Goal: Navigation & Orientation: Find specific page/section

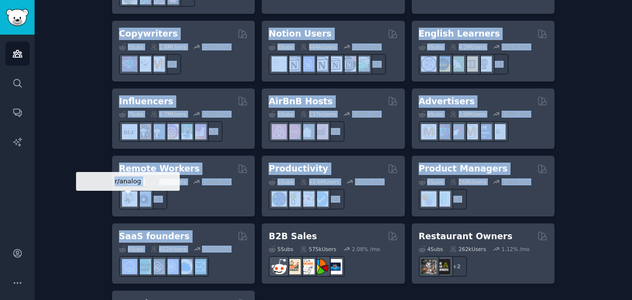
scroll to position [838, 0]
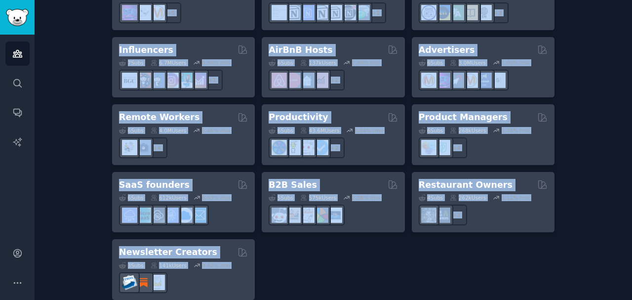
drag, startPoint x: 103, startPoint y: 126, endPoint x: 279, endPoint y: 268, distance: 227.1
copy div "Pet Lovers 31 Sub s 24.5M Users 0.47 % /mo r/cockatiel + 24 Software Developers…"
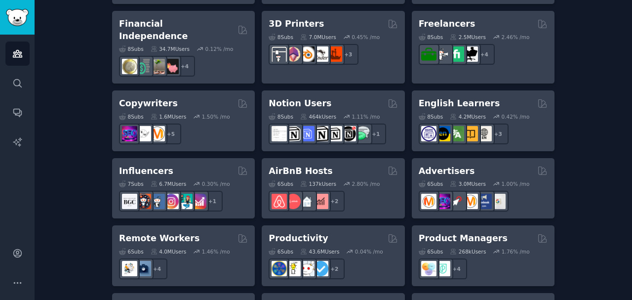
scroll to position [706, 0]
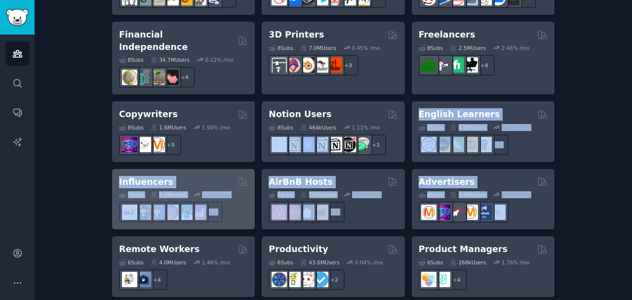
drag, startPoint x: 575, startPoint y: 198, endPoint x: 240, endPoint y: 215, distance: 335.5
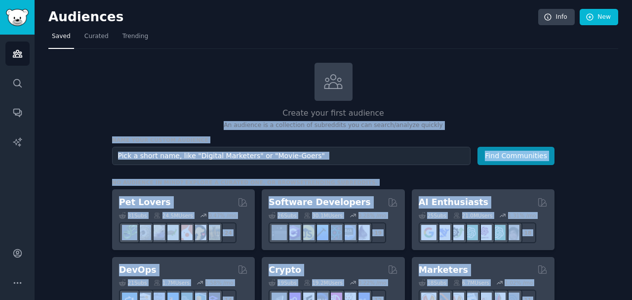
scroll to position [0, 0]
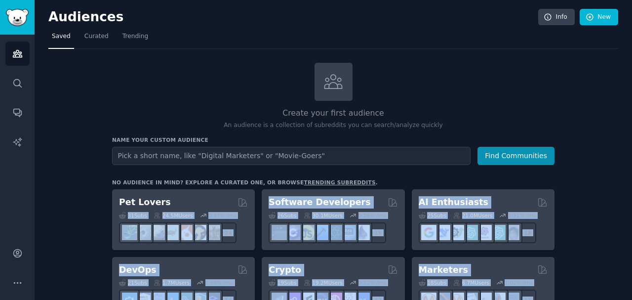
drag, startPoint x: 256, startPoint y: 271, endPoint x: 89, endPoint y: 213, distance: 176.4
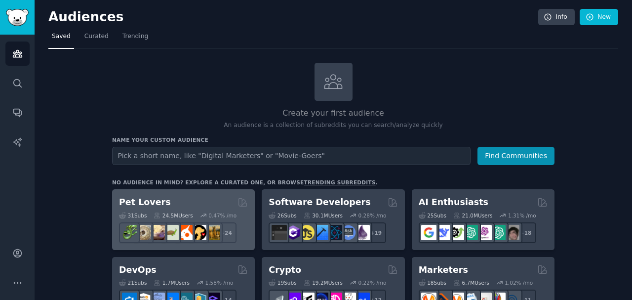
click at [141, 200] on h2 "Pet Lovers" at bounding box center [145, 202] width 52 height 12
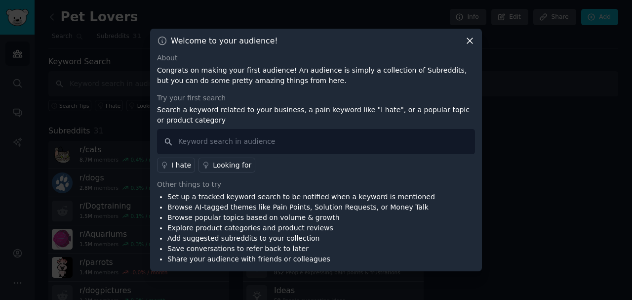
click at [472, 40] on icon at bounding box center [469, 41] width 10 height 10
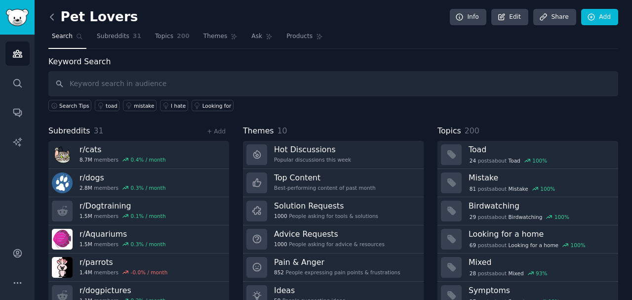
click at [50, 18] on icon at bounding box center [51, 17] width 3 height 6
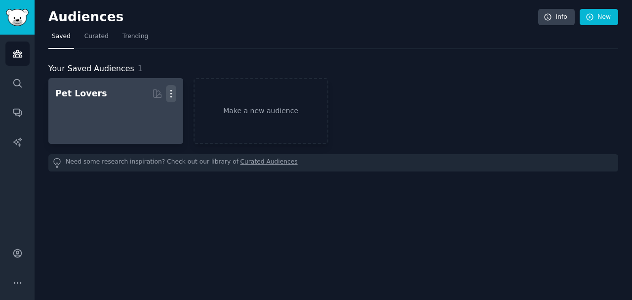
click at [173, 91] on icon "button" at bounding box center [171, 93] width 10 height 10
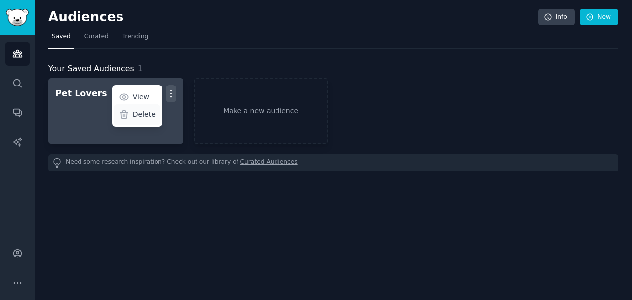
click at [150, 119] on div "Delete" at bounding box center [137, 114] width 47 height 21
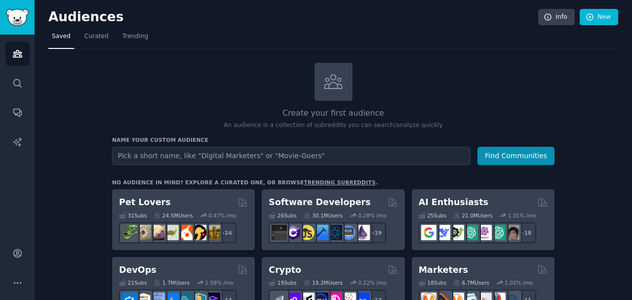
click at [129, 28] on div "Audiences Info New" at bounding box center [333, 19] width 570 height 20
click at [130, 37] on span "Trending" at bounding box center [135, 36] width 26 height 9
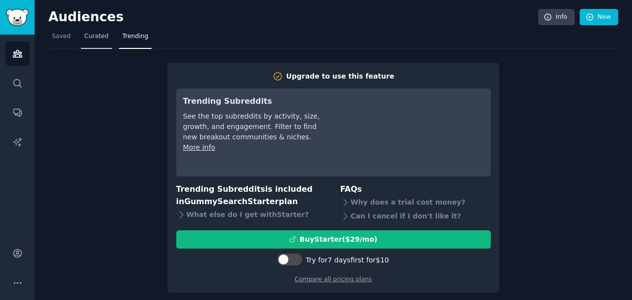
click at [92, 39] on span "Curated" at bounding box center [96, 36] width 24 height 9
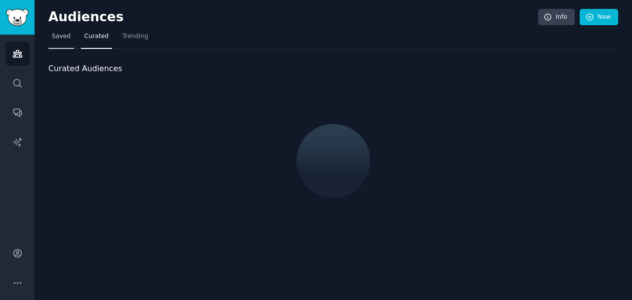
click at [65, 39] on span "Saved" at bounding box center [61, 36] width 19 height 9
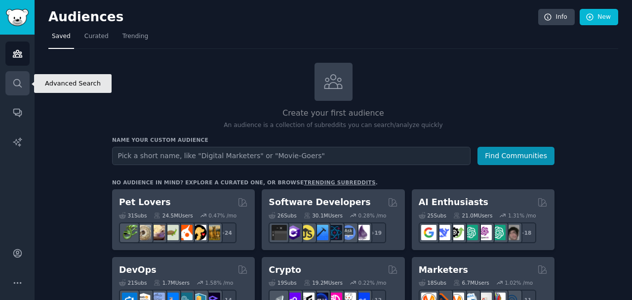
click at [20, 94] on link "Search" at bounding box center [17, 83] width 24 height 24
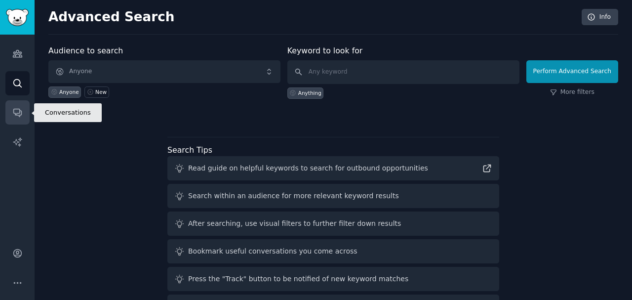
click at [21, 112] on icon "Sidebar" at bounding box center [17, 113] width 8 height 8
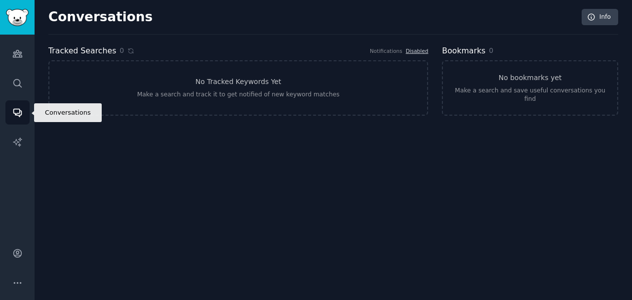
click at [21, 123] on link "Conversations" at bounding box center [17, 112] width 24 height 24
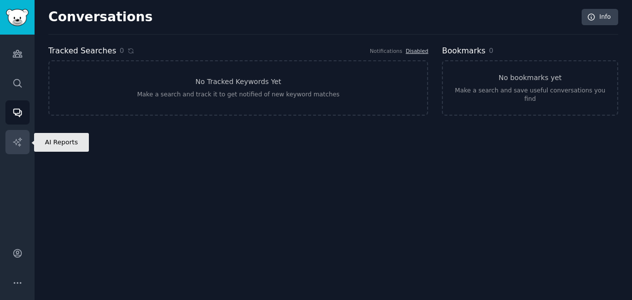
click at [22, 130] on link "AI Reports" at bounding box center [17, 142] width 24 height 24
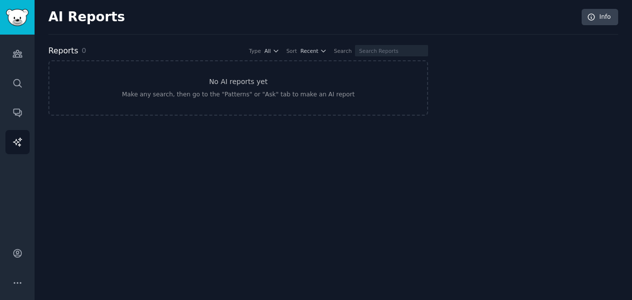
click at [21, 68] on div "Audiences Search Conversations AI Reports" at bounding box center [17, 133] width 35 height 196
click at [21, 57] on icon "Sidebar" at bounding box center [17, 53] width 9 height 7
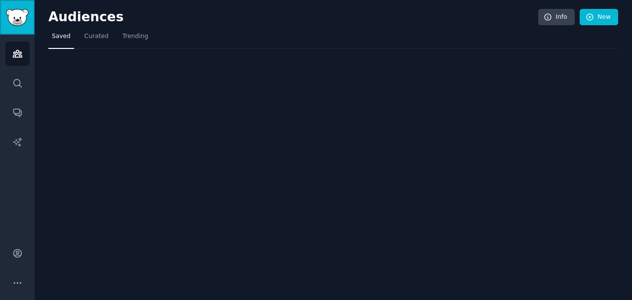
click at [20, 22] on img "Sidebar" at bounding box center [17, 17] width 23 height 17
